Goal: Browse casually

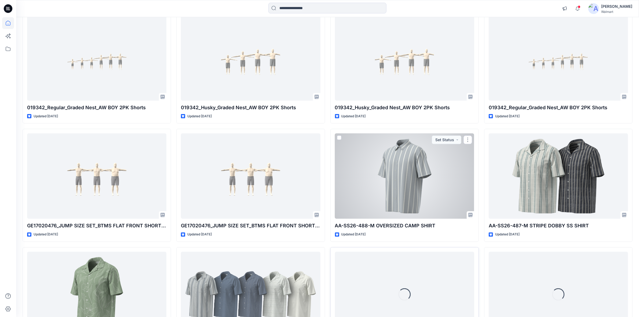
scroll to position [368, 0]
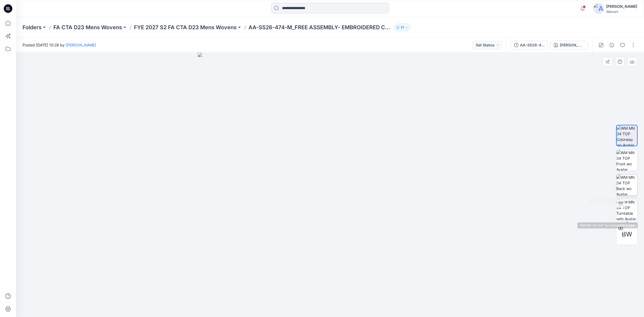
click at [626, 189] on img at bounding box center [627, 184] width 21 height 21
click at [632, 134] on img at bounding box center [627, 135] width 21 height 21
click at [634, 182] on img at bounding box center [627, 184] width 21 height 21
click at [618, 136] on img at bounding box center [627, 135] width 21 height 21
click at [627, 207] on img at bounding box center [627, 209] width 21 height 21
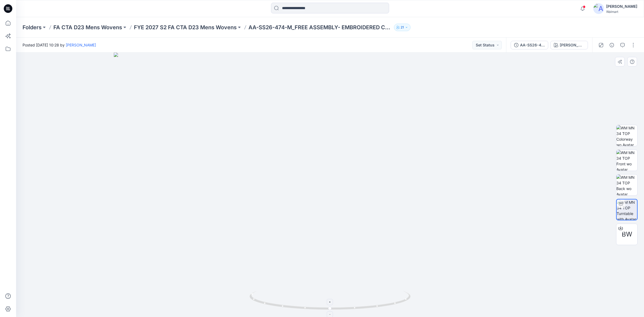
drag, startPoint x: 334, startPoint y: 97, endPoint x: 320, endPoint y: 296, distance: 199.2
click at [320, 300] on div at bounding box center [330, 185] width 628 height 264
drag, startPoint x: 331, startPoint y: 311, endPoint x: 312, endPoint y: 311, distance: 19.3
click at [312, 311] on icon at bounding box center [331, 301] width 162 height 20
drag, startPoint x: 313, startPoint y: 309, endPoint x: 343, endPoint y: 303, distance: 30.5
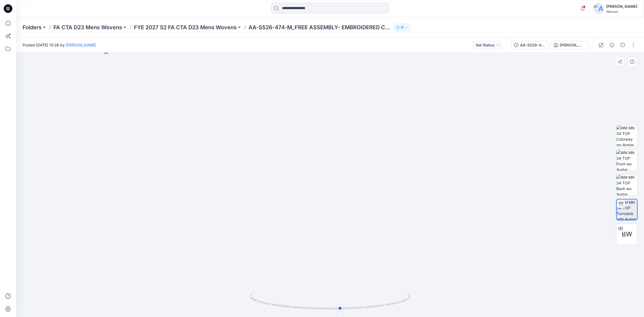
click at [343, 306] on icon at bounding box center [331, 301] width 162 height 20
click at [631, 184] on img at bounding box center [627, 184] width 21 height 21
drag, startPoint x: 337, startPoint y: 95, endPoint x: 315, endPoint y: 209, distance: 116.1
click at [315, 210] on img at bounding box center [330, 185] width 266 height 264
click at [630, 135] on img at bounding box center [627, 135] width 21 height 21
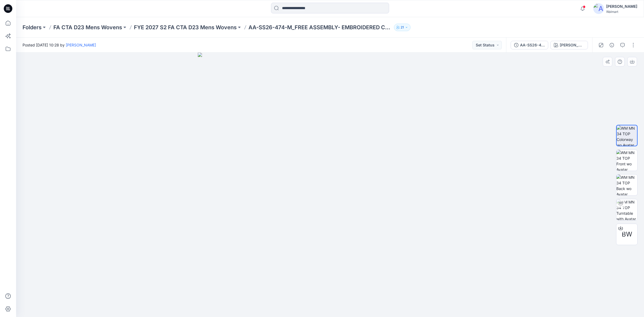
click at [468, 199] on div at bounding box center [330, 185] width 628 height 264
